Goal: Task Accomplishment & Management: Use online tool/utility

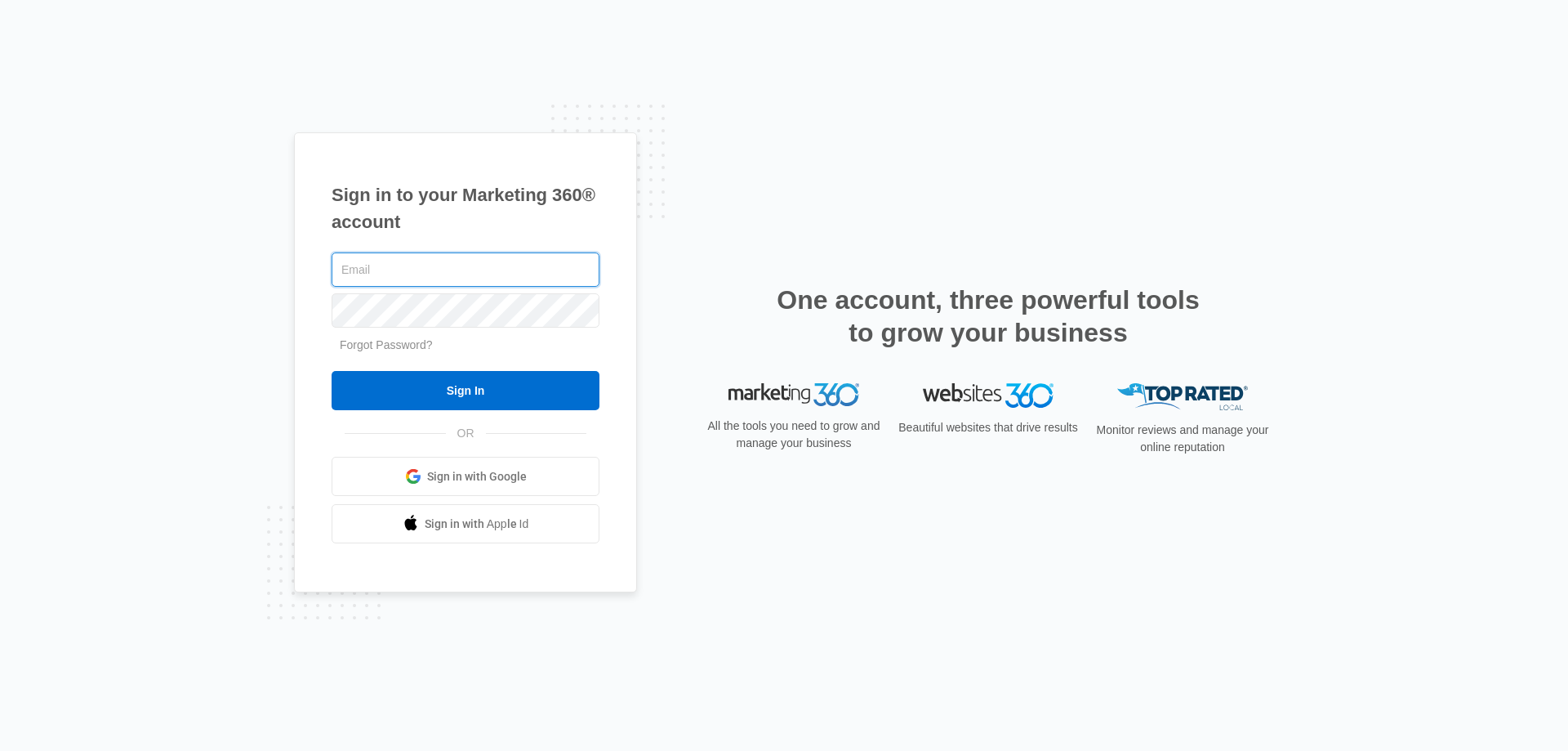
paste input "[EMAIL_ADDRESS][DOMAIN_NAME]"
type input "[EMAIL_ADDRESS][DOMAIN_NAME]"
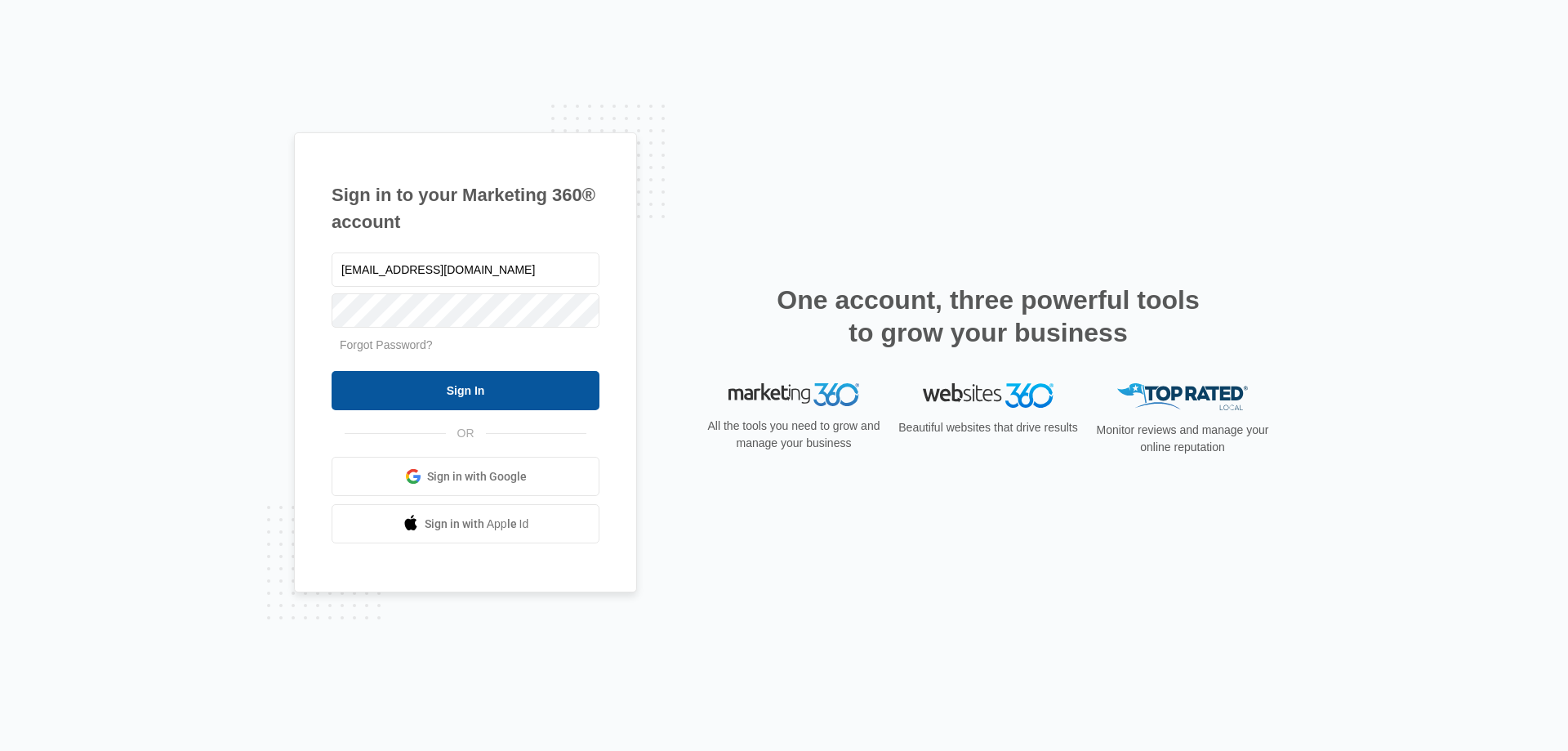
click at [371, 379] on input "Sign In" at bounding box center [465, 390] width 267 height 40
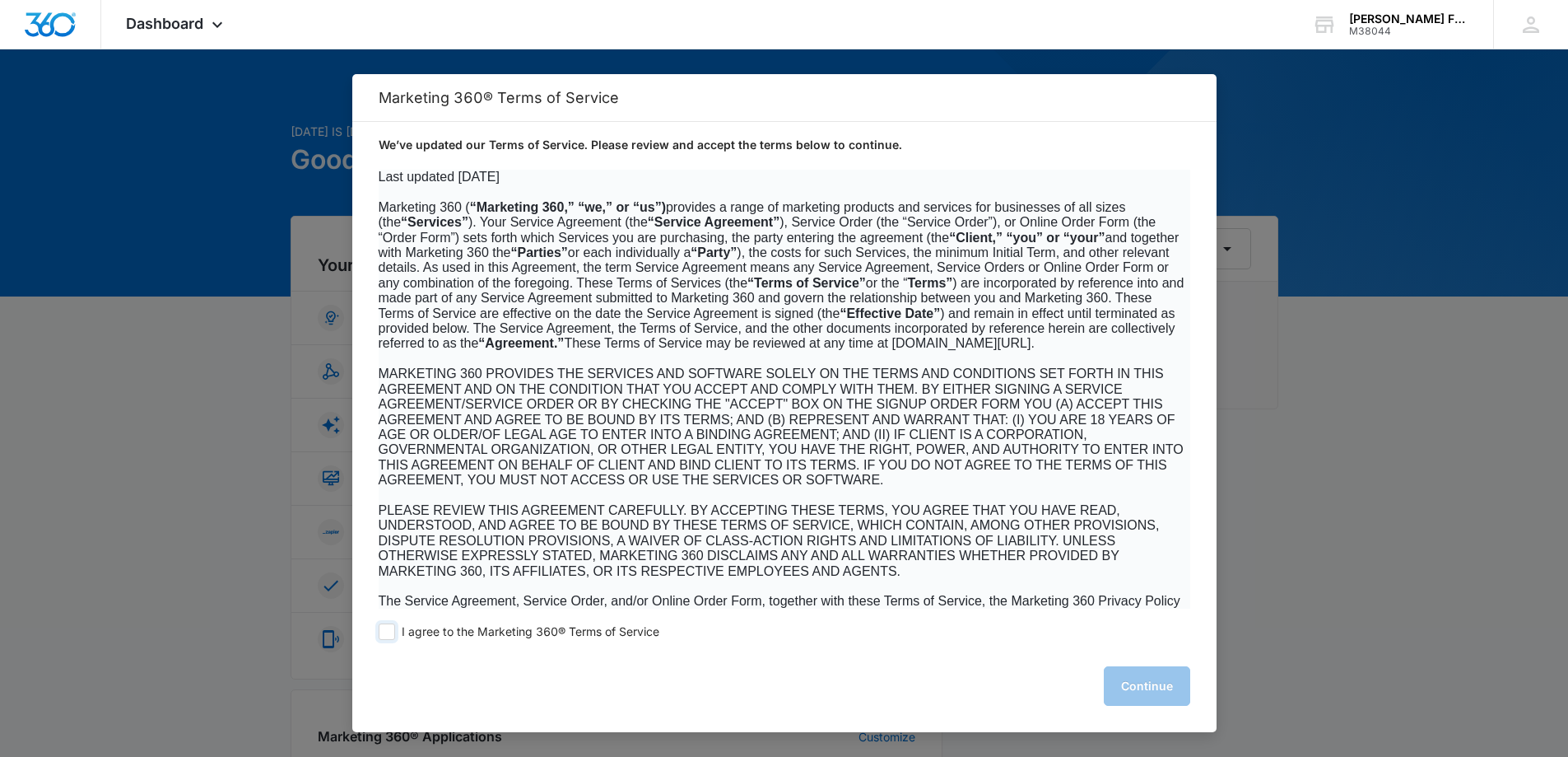
click at [381, 635] on span at bounding box center [387, 632] width 17 height 17
click at [381, 635] on input "I agree to the Marketing 360® Terms of Service" at bounding box center [387, 632] width 17 height 17
checkbox input "true"
click at [1153, 682] on button "Continue" at bounding box center [1147, 686] width 86 height 40
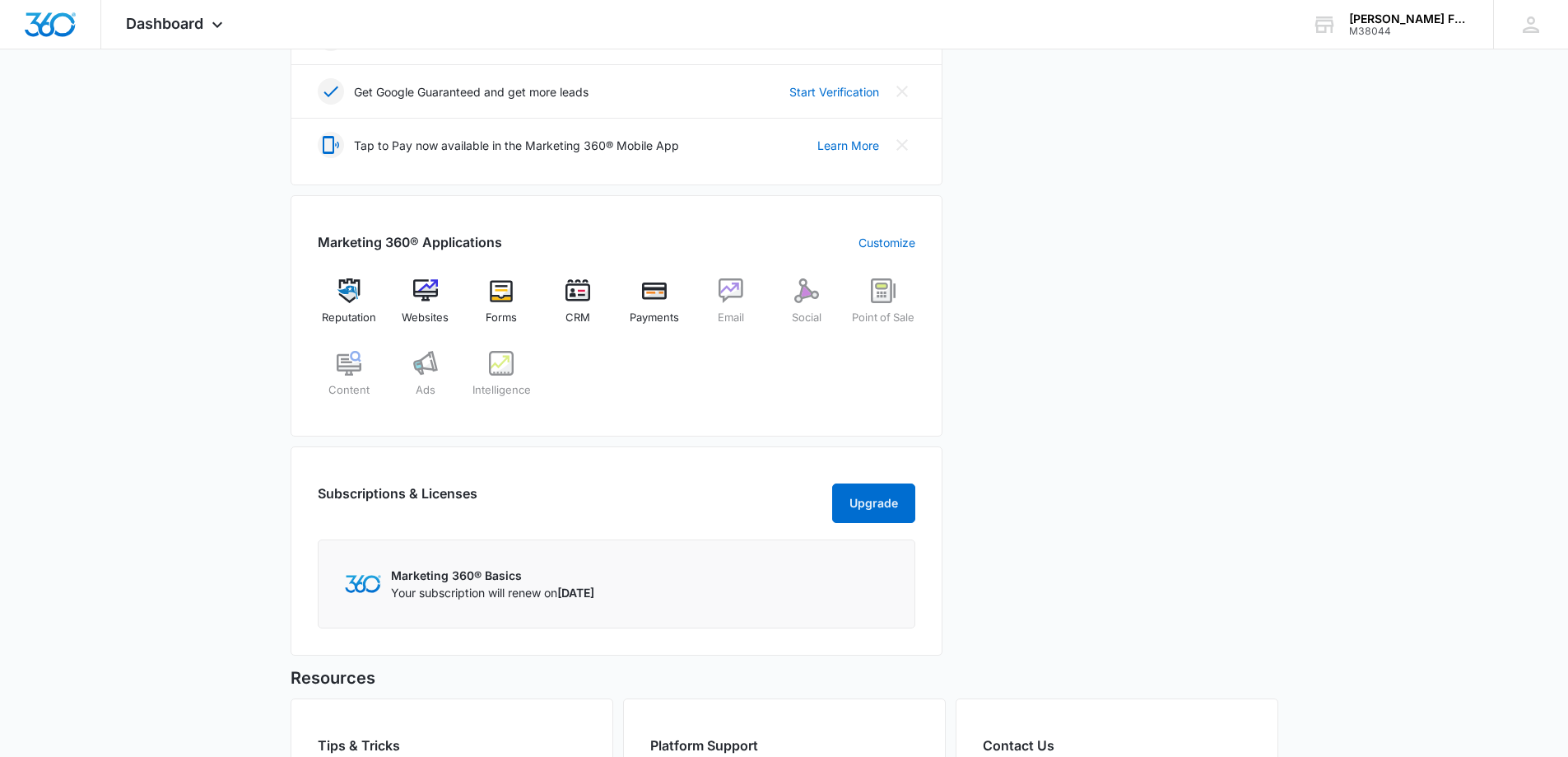
scroll to position [477, 0]
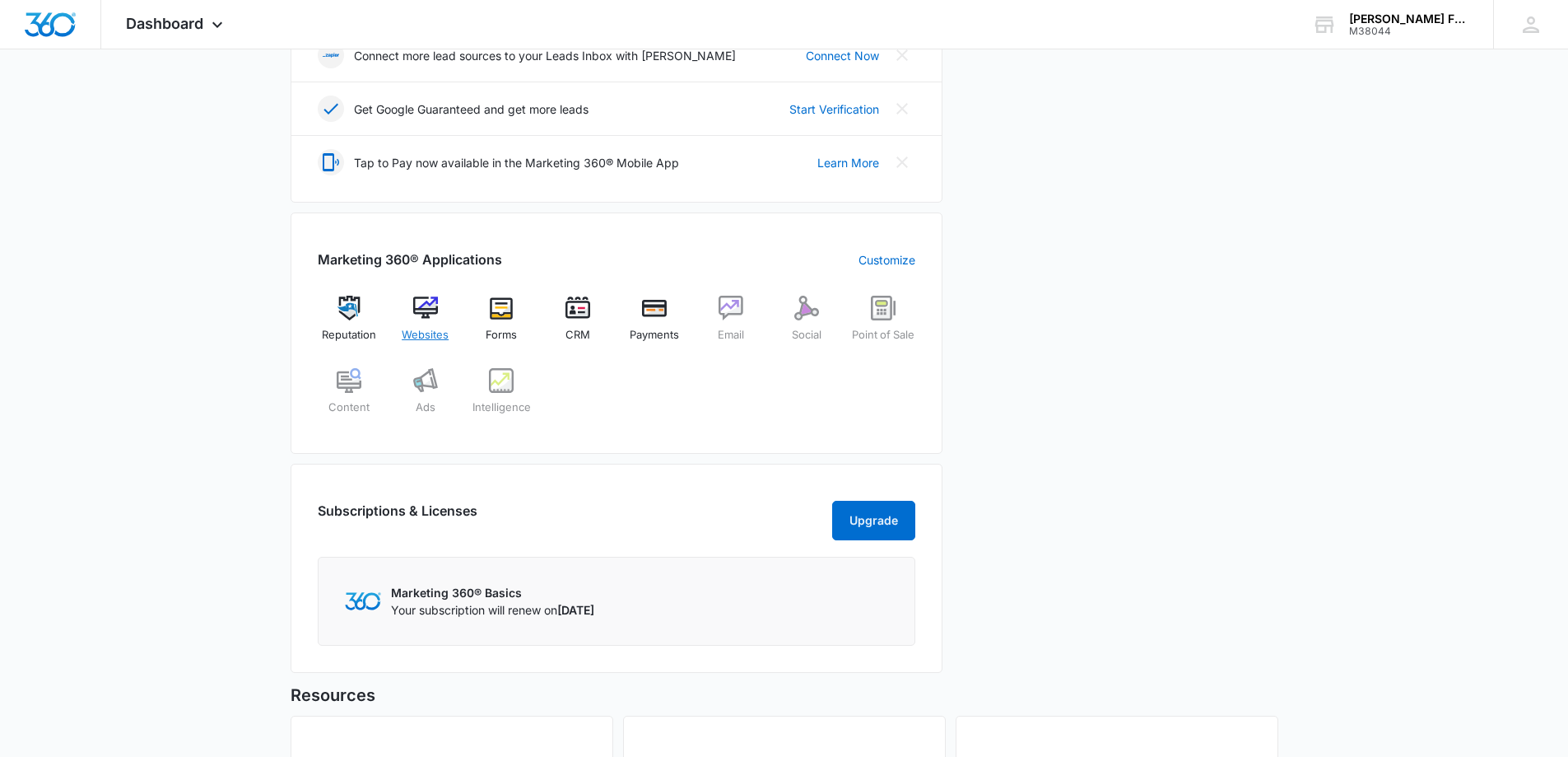
click at [423, 326] on div "Websites" at bounding box center [425, 325] width 63 height 59
